Goal: Register for event/course

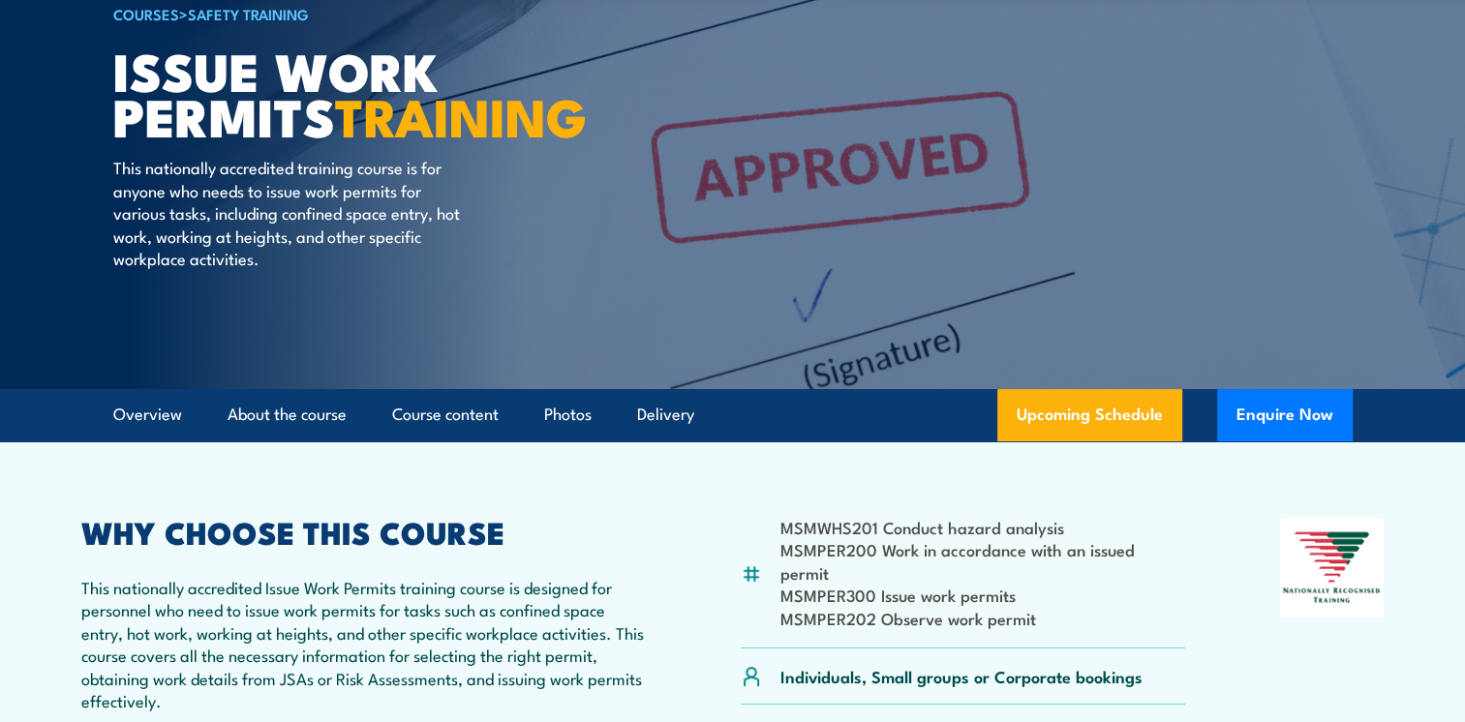
scroll to position [97, 0]
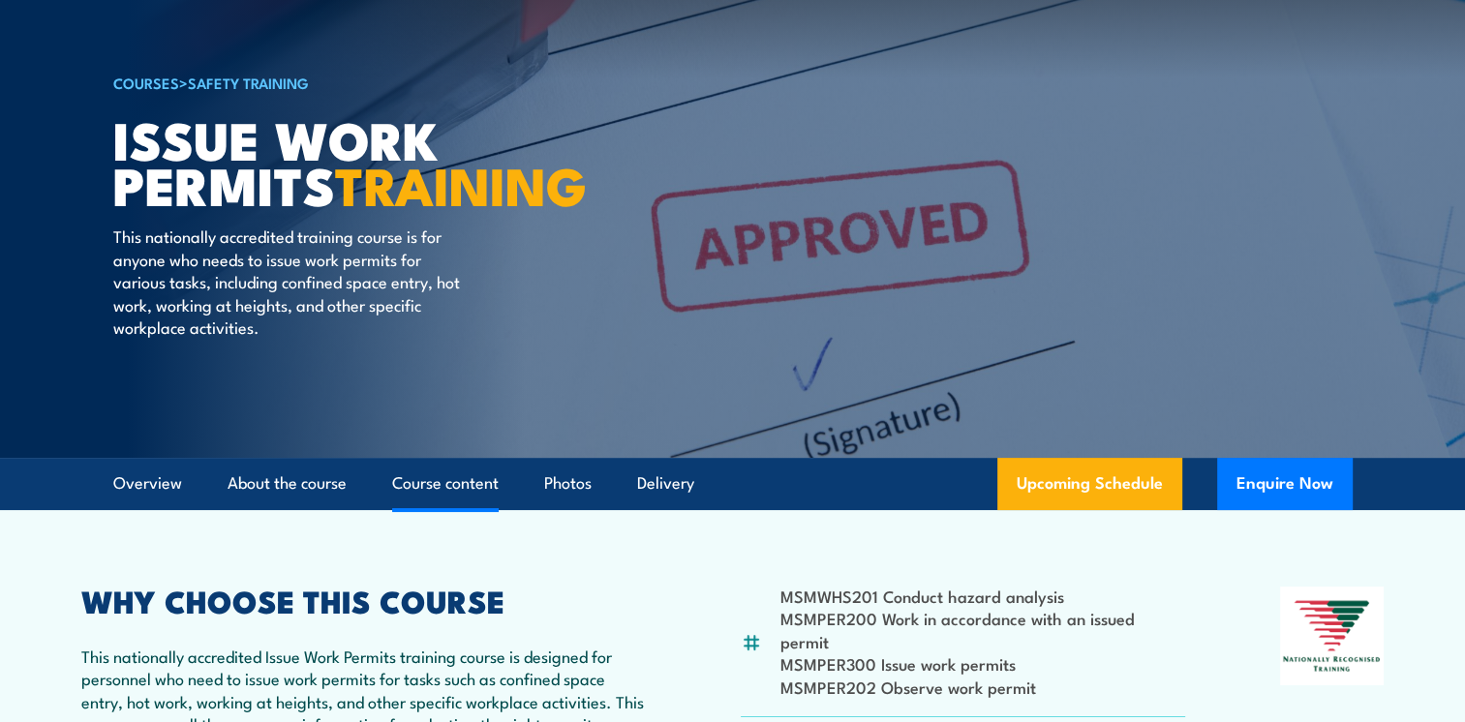
click at [438, 488] on link "Course content" at bounding box center [445, 483] width 107 height 51
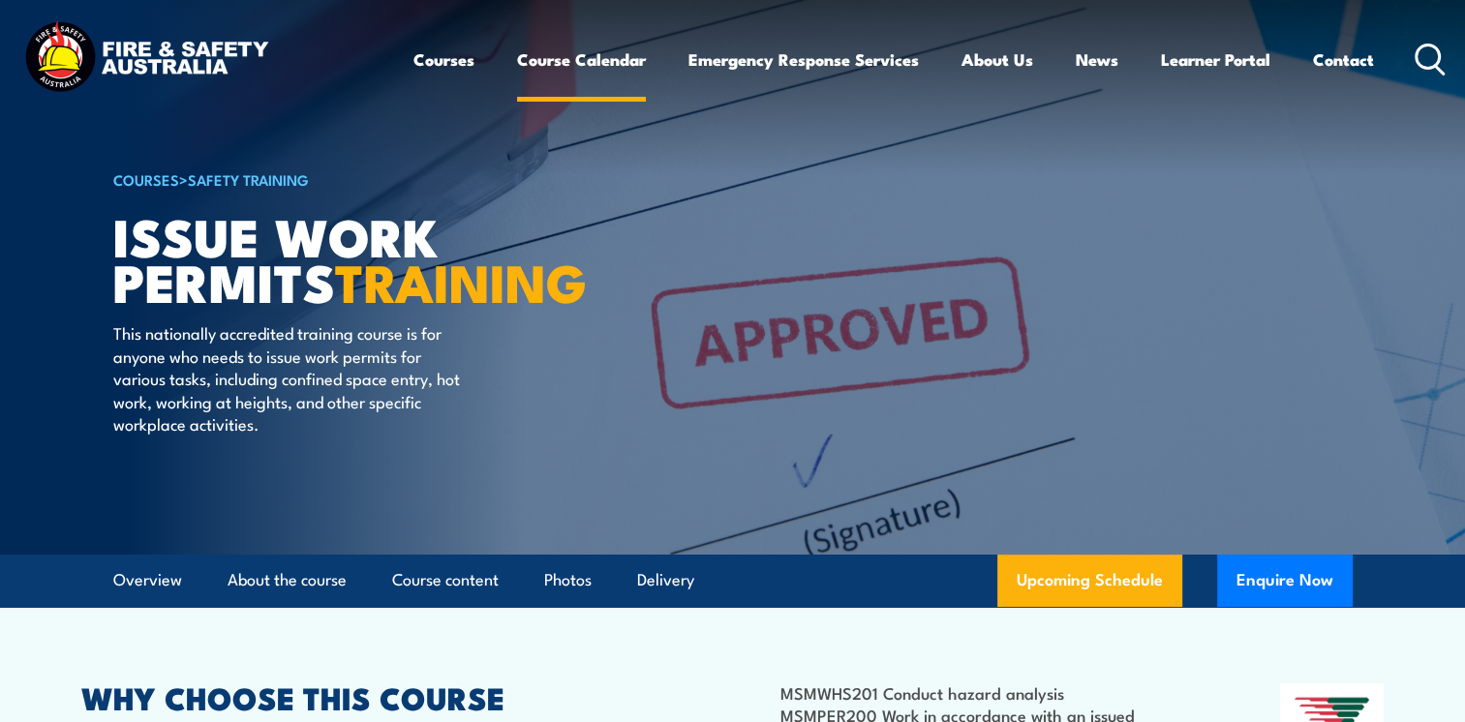
click at [573, 67] on link "Course Calendar" at bounding box center [581, 59] width 129 height 51
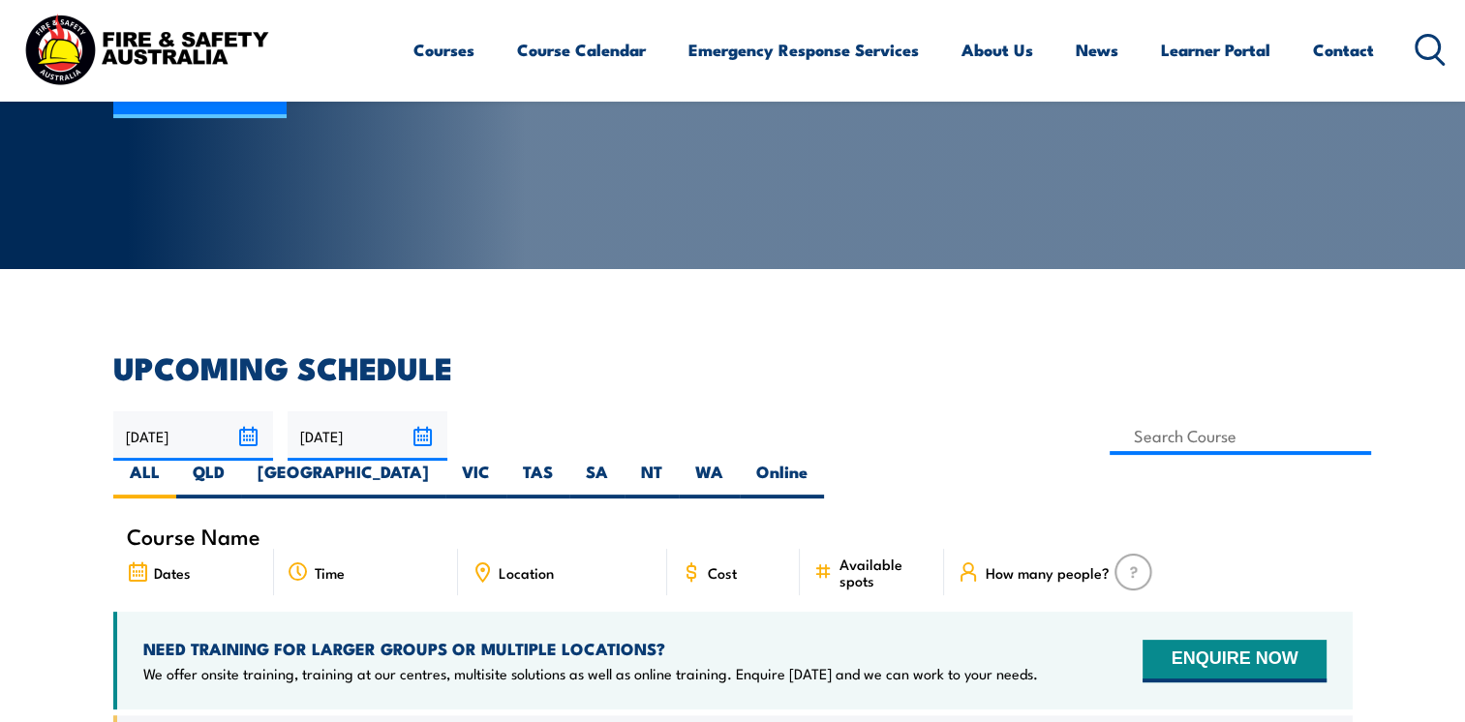
scroll to position [290, 0]
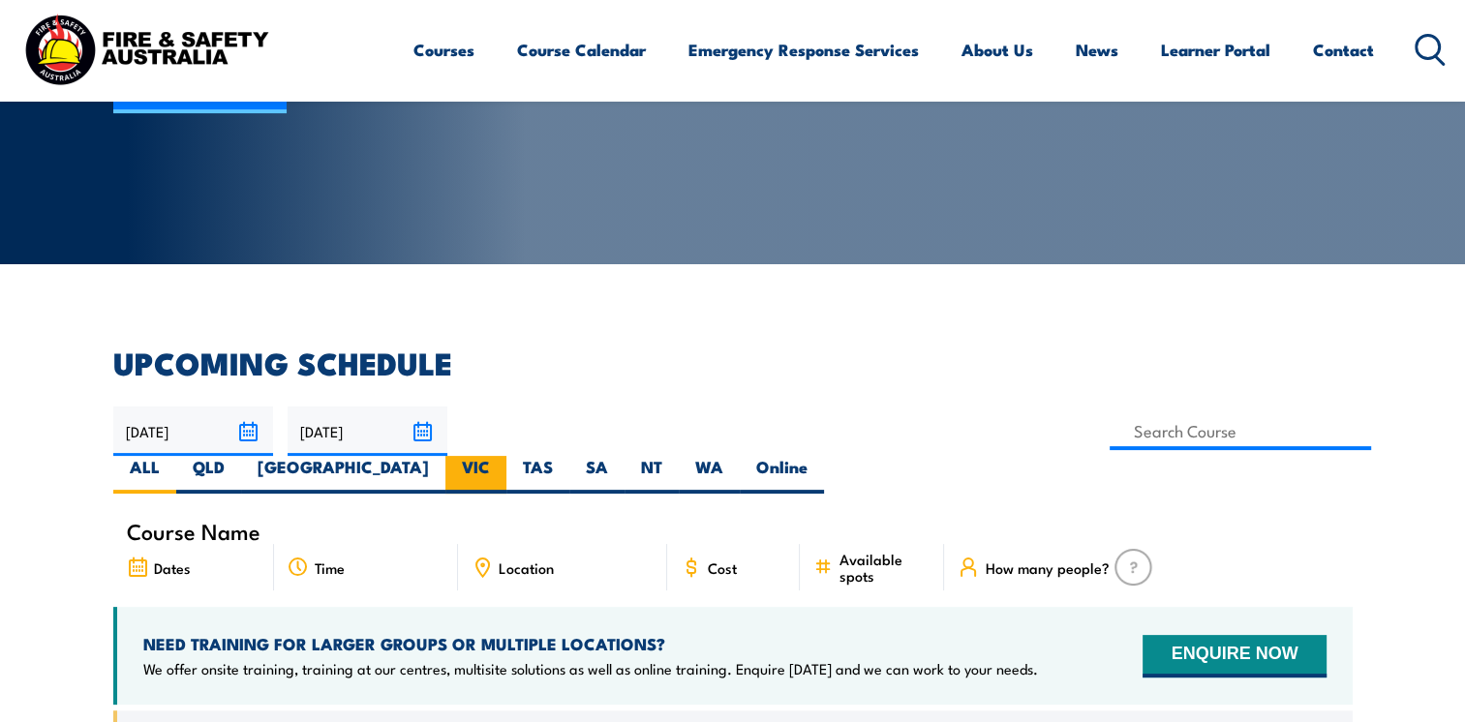
click at [506, 456] on label "VIC" at bounding box center [475, 475] width 61 height 38
click at [502, 456] on input "VIC" at bounding box center [496, 462] width 13 height 13
radio input "true"
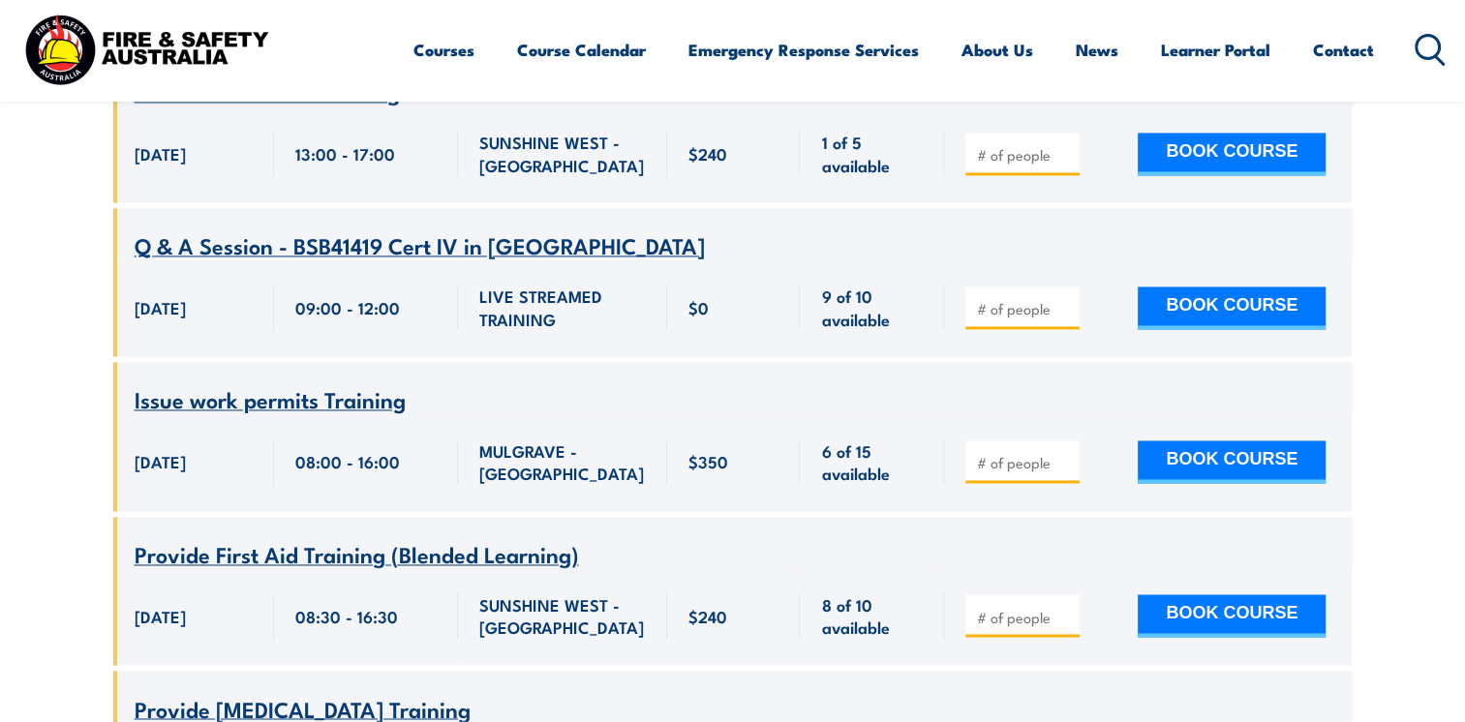
scroll to position [2963, 0]
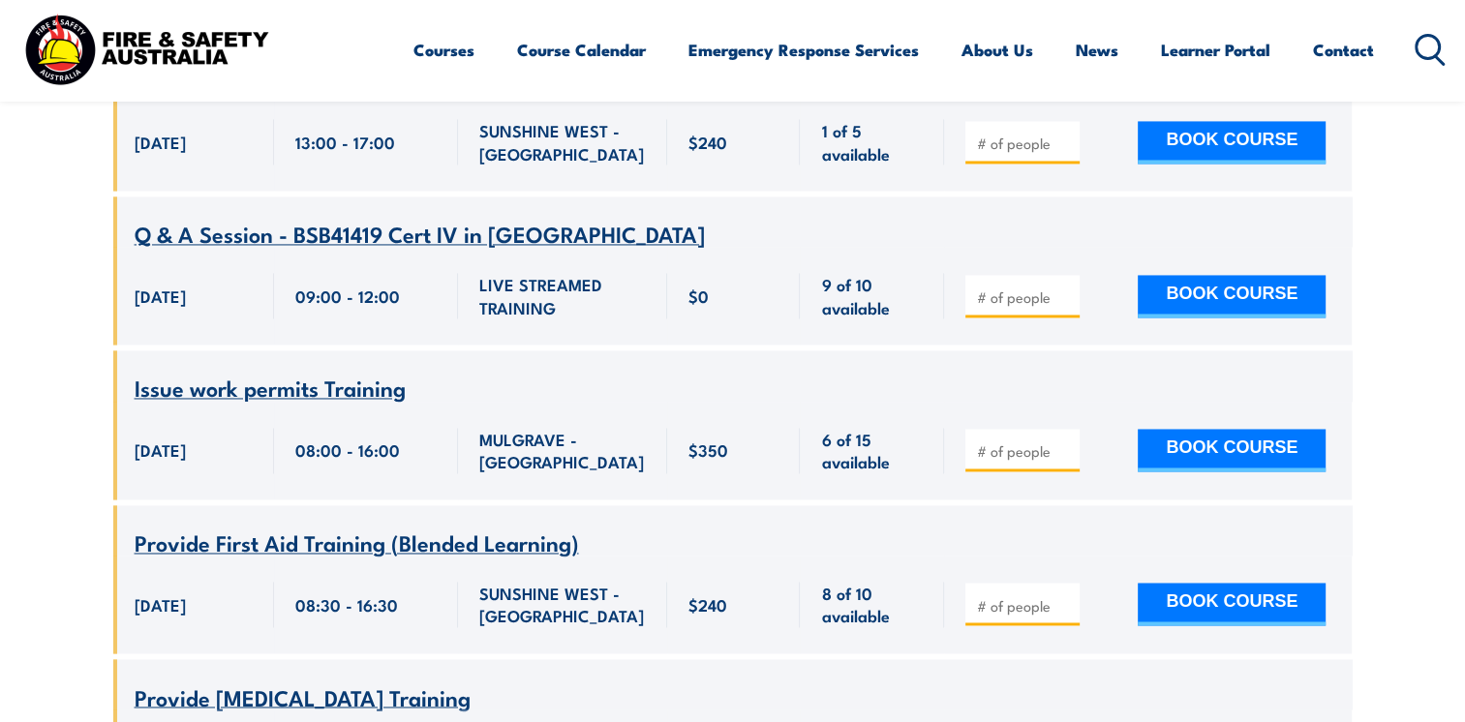
click at [850, 458] on span "6 of 15 available" at bounding box center [872, 451] width 102 height 46
drag, startPoint x: 850, startPoint y: 458, endPoint x: 849, endPoint y: 507, distance: 49.4
click at [849, 500] on div "6 of 15 available" at bounding box center [872, 451] width 144 height 98
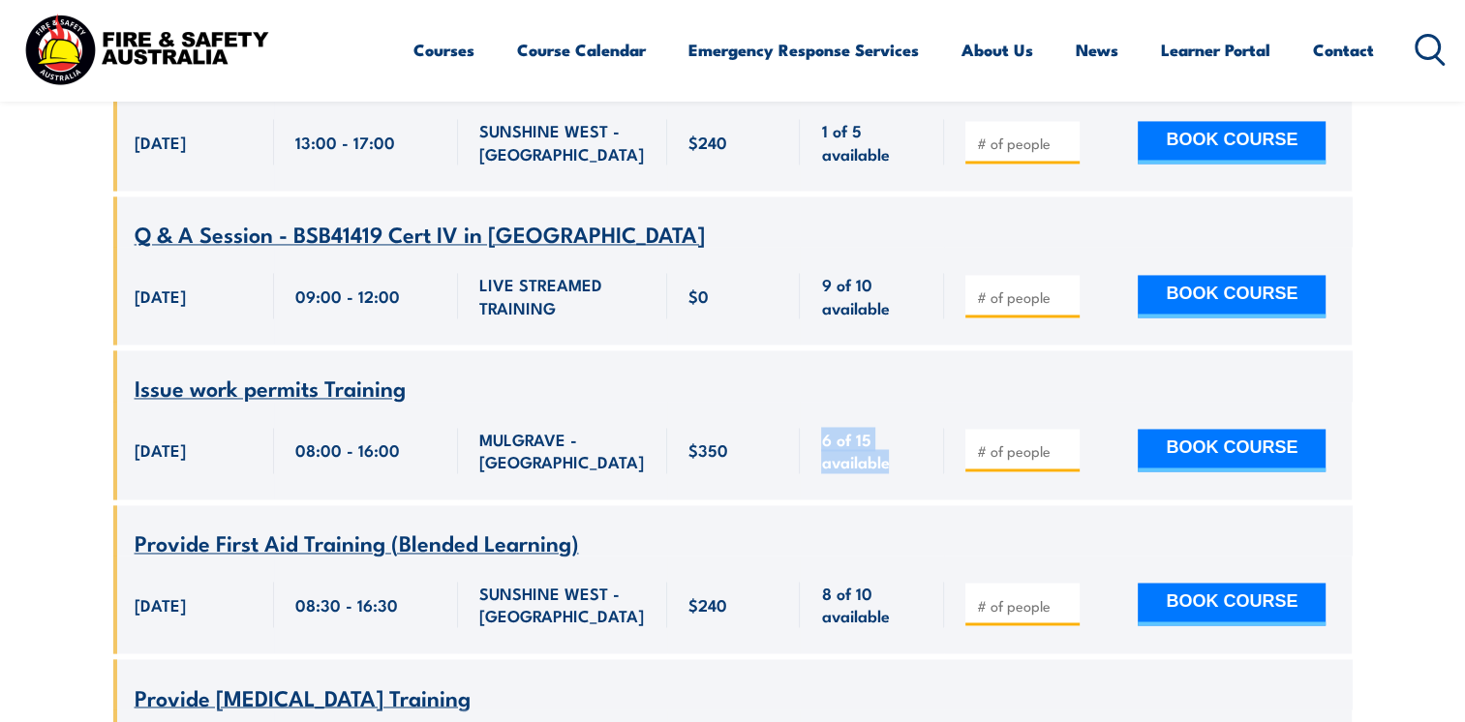
click at [863, 499] on div "6 of 15 available" at bounding box center [872, 451] width 144 height 98
